Goal: Information Seeking & Learning: Understand process/instructions

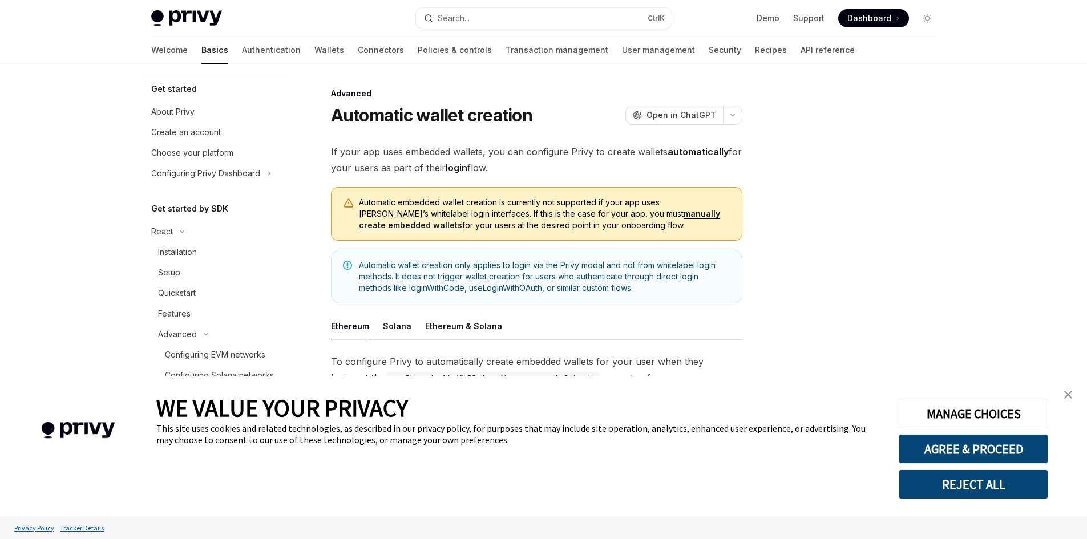
click at [1069, 393] on img "close banner" at bounding box center [1068, 395] width 8 height 8
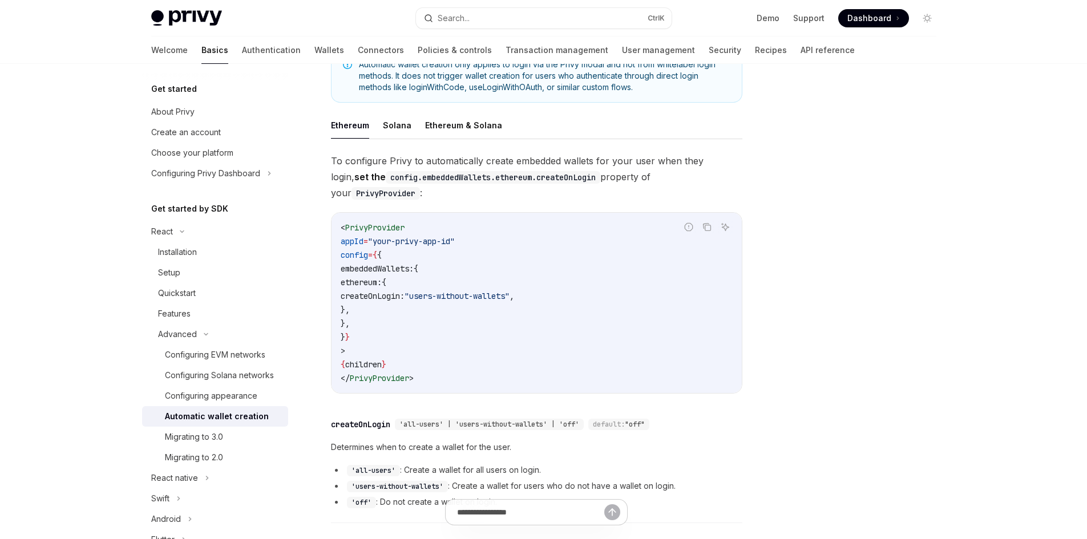
scroll to position [201, 0]
click at [405, 290] on span "createOnLogin:" at bounding box center [373, 295] width 64 height 10
copy span "createOnLogin"
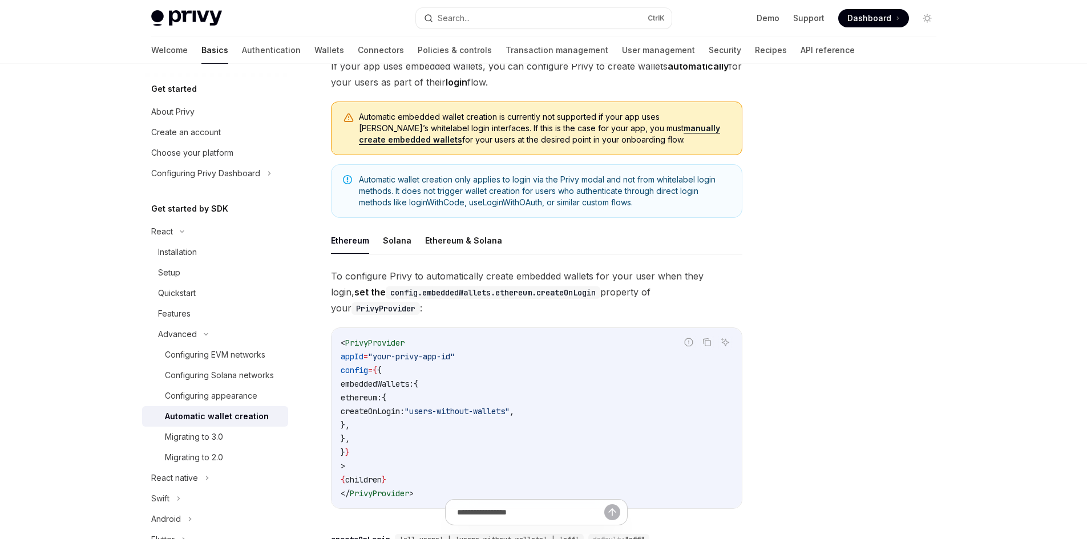
scroll to position [0, 0]
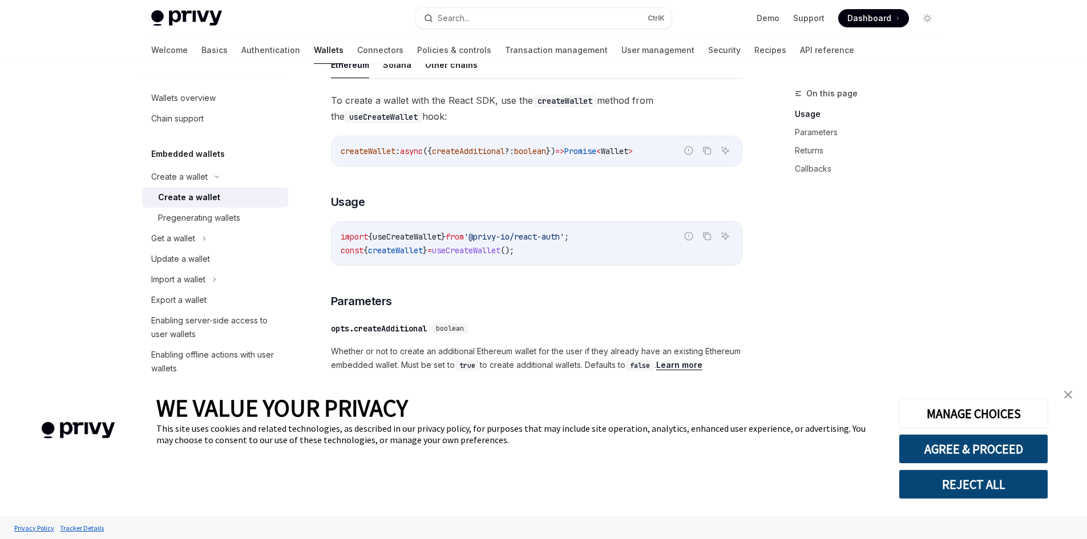
scroll to position [350, 0]
click at [416, 241] on span "useCreateWallet" at bounding box center [407, 236] width 68 height 10
copy span "useCreateWallet"
click at [427, 241] on span "useCreateWallet" at bounding box center [407, 236] width 68 height 10
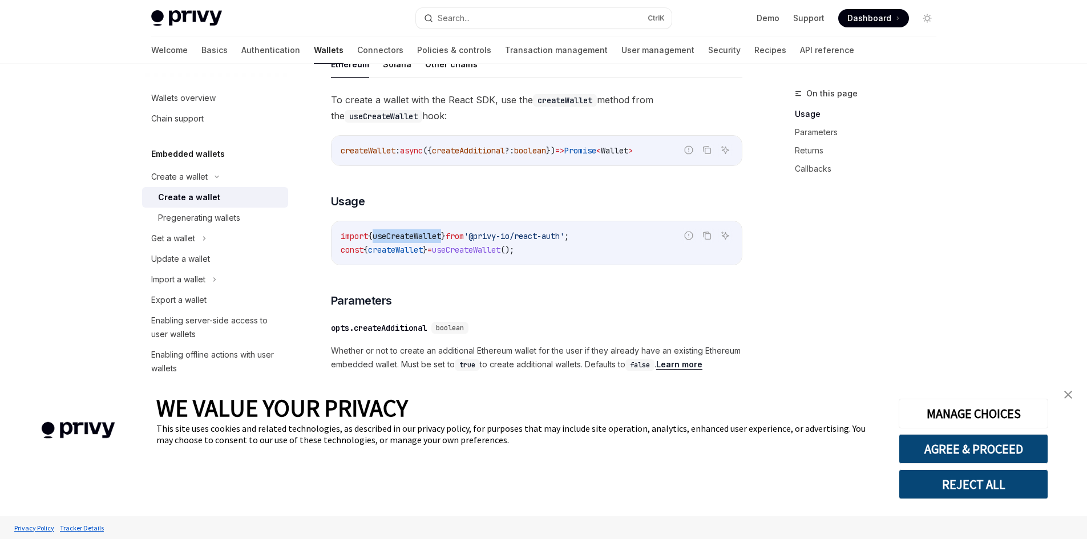
click at [427, 241] on span "useCreateWallet" at bounding box center [407, 236] width 68 height 10
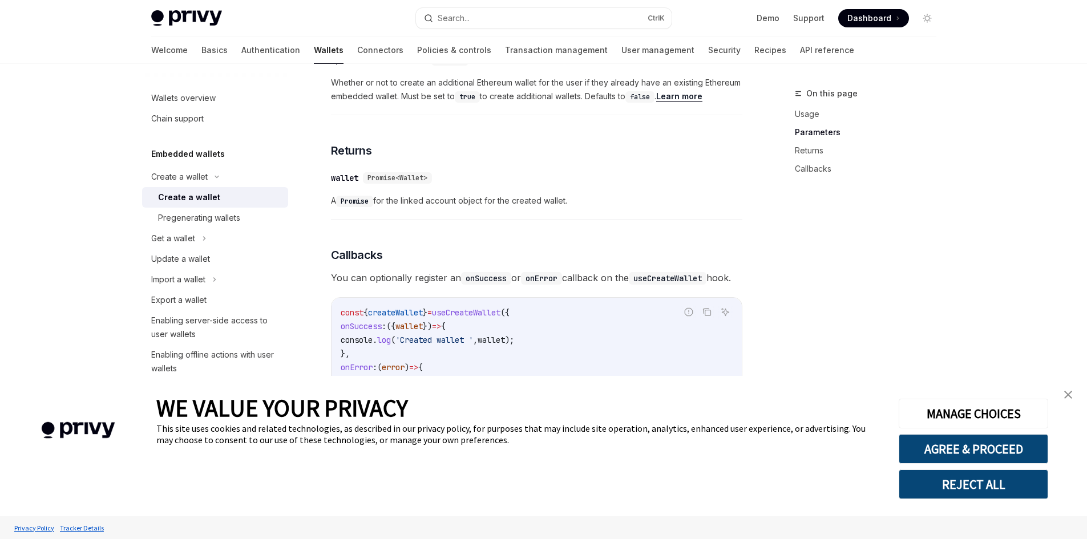
scroll to position [615, 0]
